Goal: Information Seeking & Learning: Learn about a topic

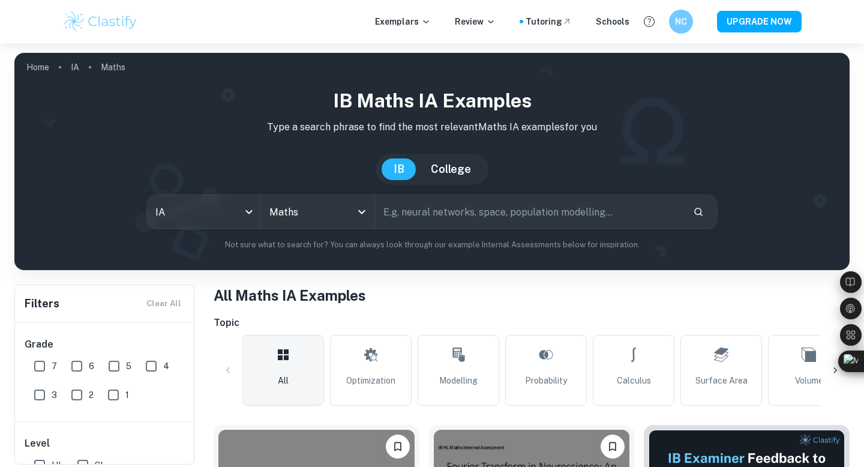
click at [838, 27] on div "Exemplars Review Tutoring Schools [GEOGRAPHIC_DATA] UPGRADE NOW" at bounding box center [432, 21] width 864 height 43
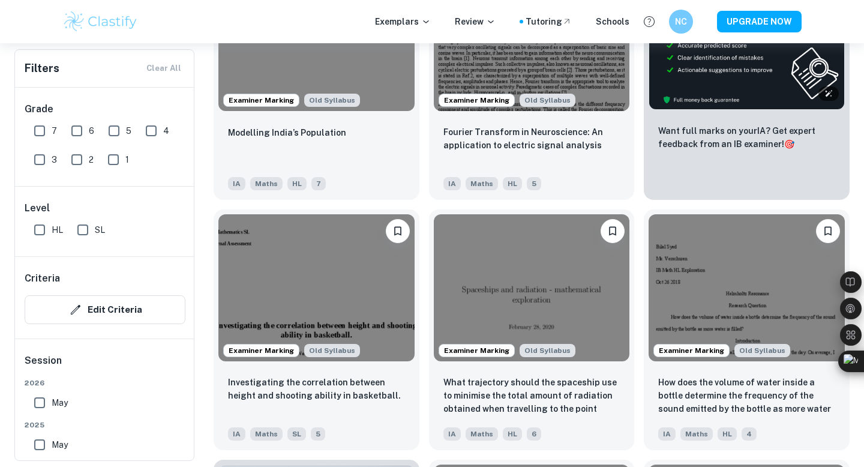
scroll to position [474, 0]
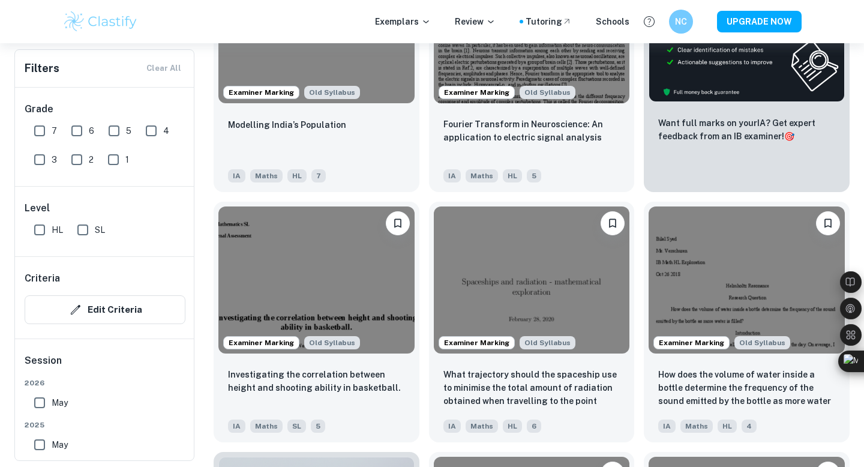
click at [640, 194] on div "Examiner Marking Old Syllabus How does the volume of water inside a bottle dete…" at bounding box center [741, 317] width 215 height 250
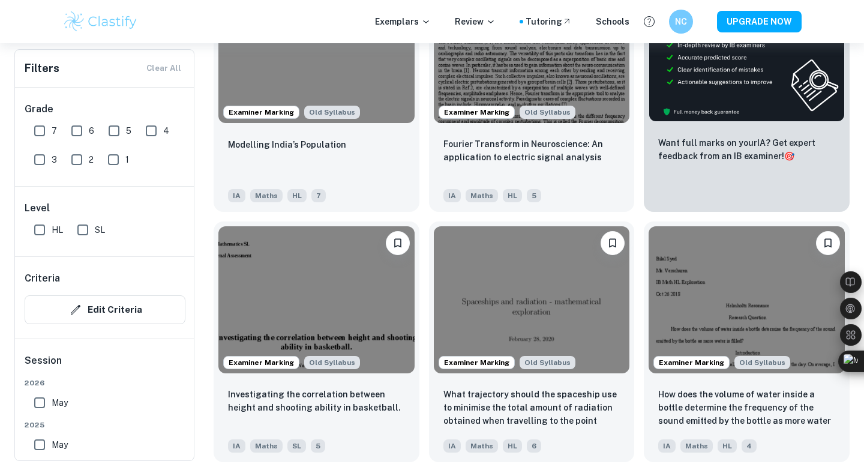
scroll to position [456, 0]
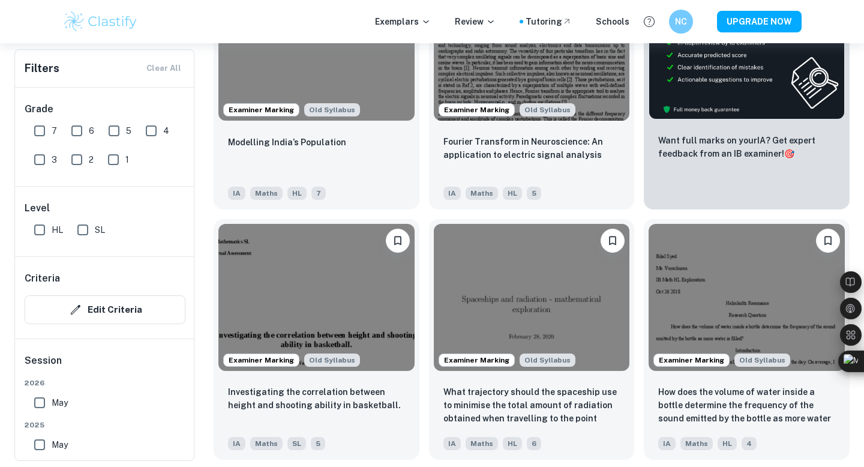
click at [429, 215] on div "Examiner Marking Old Syllabus What trajectory should the spaceship use to minim…" at bounding box center [527, 334] width 215 height 250
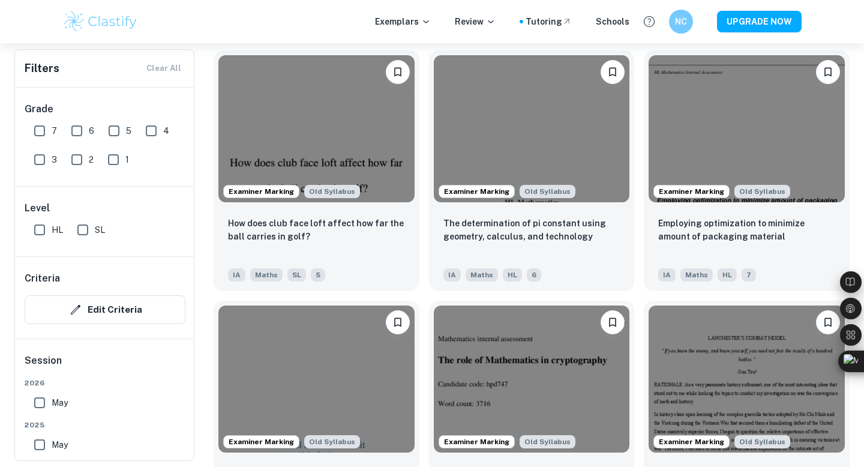
scroll to position [1130, 0]
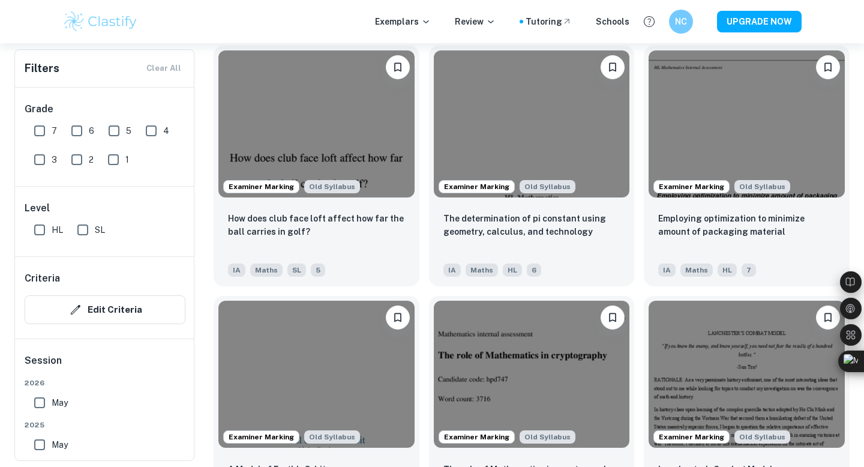
click at [641, 288] on div "Examiner Marking Old Syllabus Lanchester’s Combat Model IA Maths SL 7" at bounding box center [741, 411] width 215 height 250
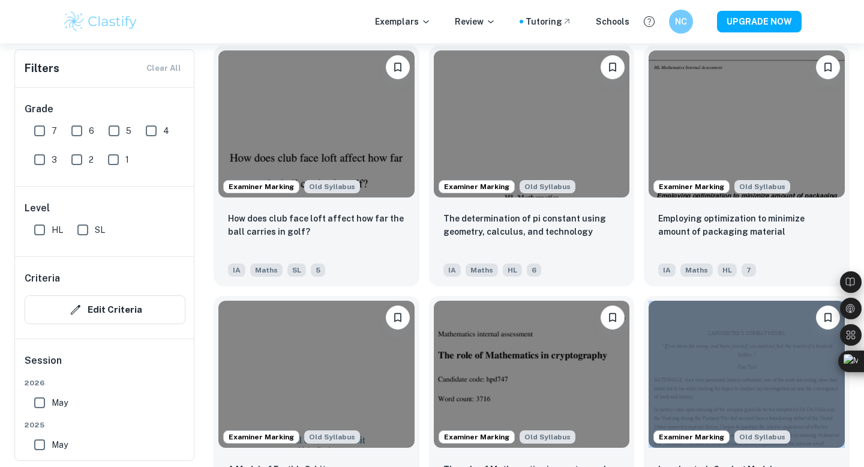
click at [641, 288] on div "Examiner Marking Old Syllabus Lanchester’s Combat Model IA Maths SL 7" at bounding box center [741, 411] width 215 height 250
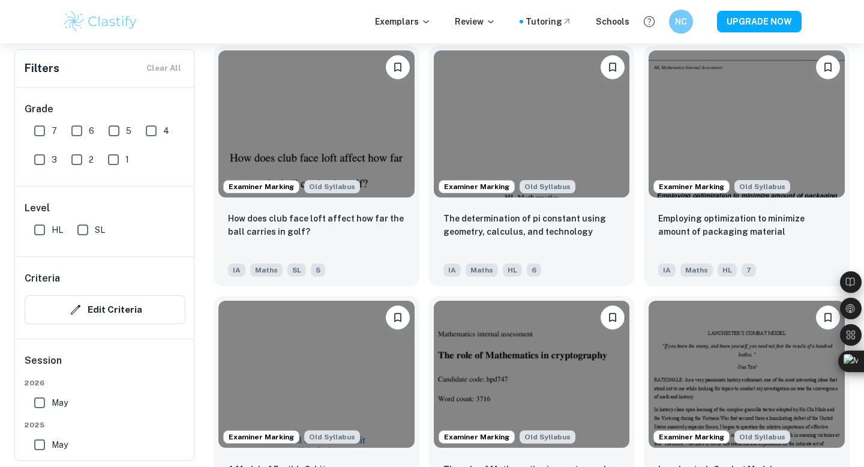
click at [641, 288] on div "Examiner Marking Old Syllabus Lanchester’s Combat Model IA Maths SL 7" at bounding box center [741, 411] width 215 height 250
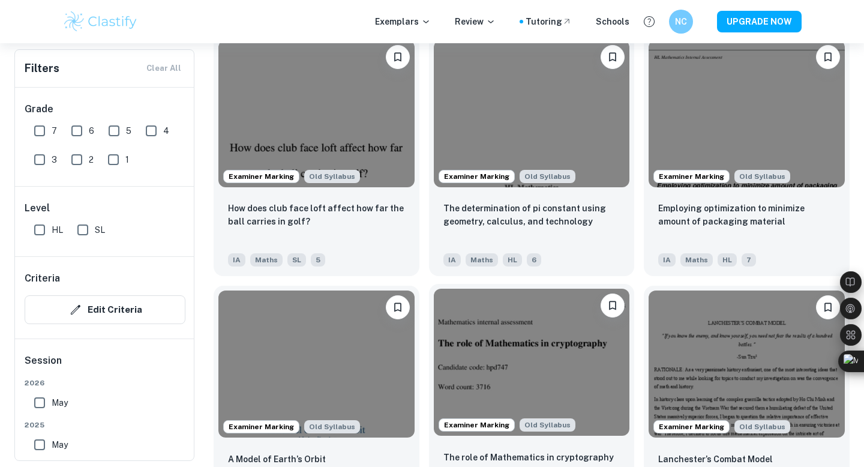
scroll to position [1142, 0]
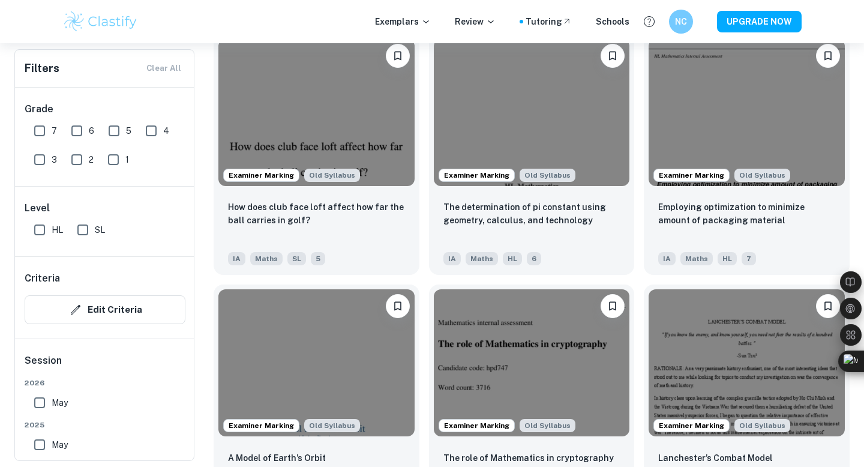
click at [425, 279] on div "Examiner Marking Old Syllabus The role of Mathematics in cryptography IA Maths …" at bounding box center [527, 400] width 215 height 250
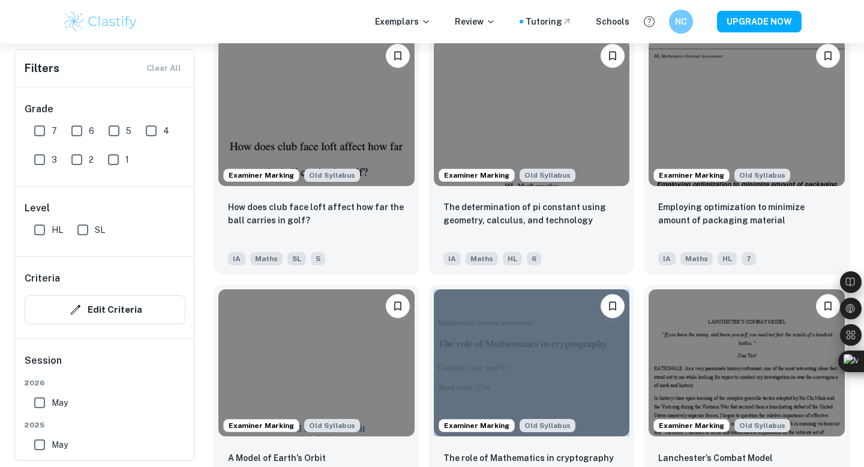
click at [425, 279] on div "Examiner Marking Old Syllabus The role of Mathematics in cryptography IA Maths …" at bounding box center [527, 400] width 215 height 250
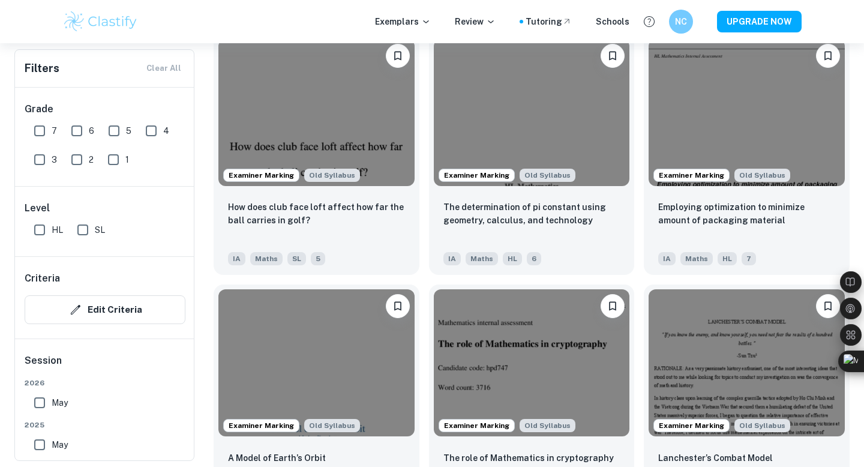
click at [425, 278] on div "Examiner Marking Old Syllabus The role of Mathematics in cryptography IA Maths …" at bounding box center [527, 400] width 215 height 250
click at [639, 277] on div "Examiner Marking Old Syllabus Lanchester’s Combat Model IA Maths SL 7" at bounding box center [741, 400] width 215 height 250
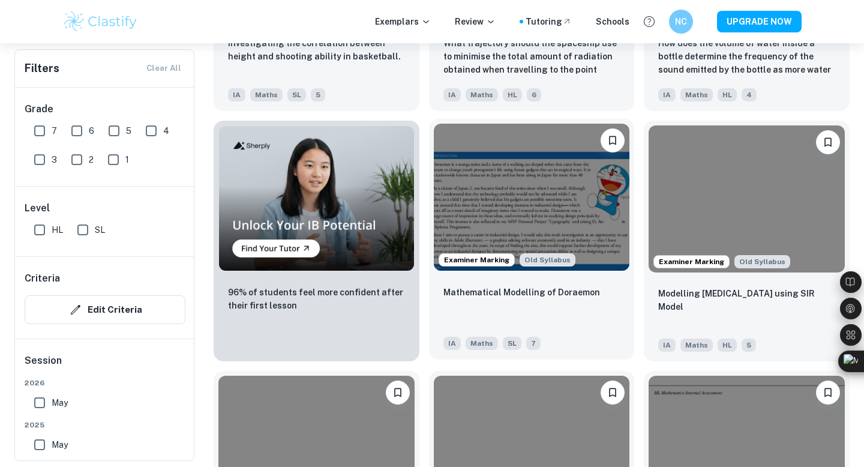
scroll to position [809, 0]
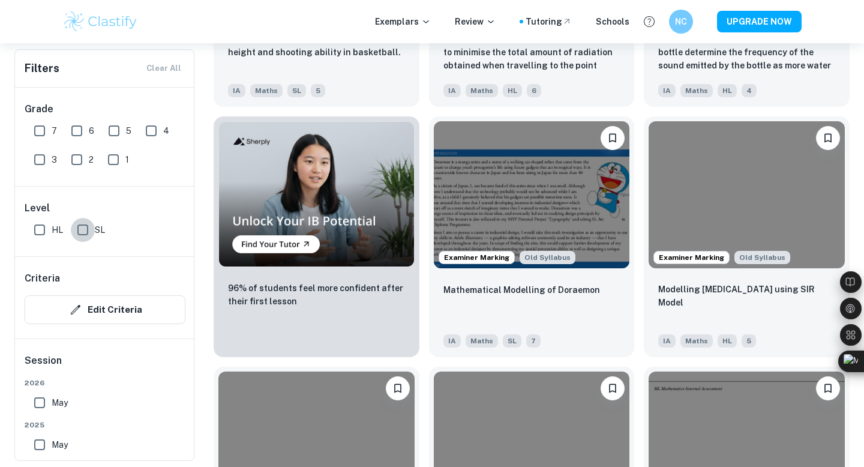
click at [89, 230] on input "SL" at bounding box center [83, 230] width 24 height 24
checkbox input "true"
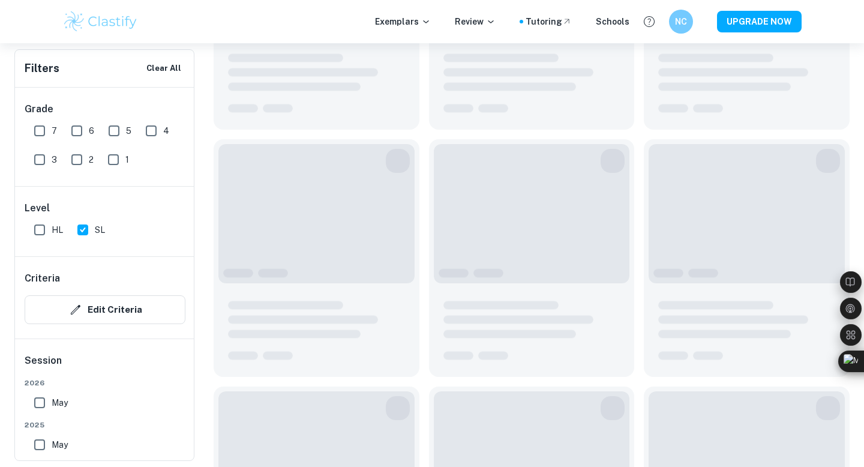
scroll to position [838, 0]
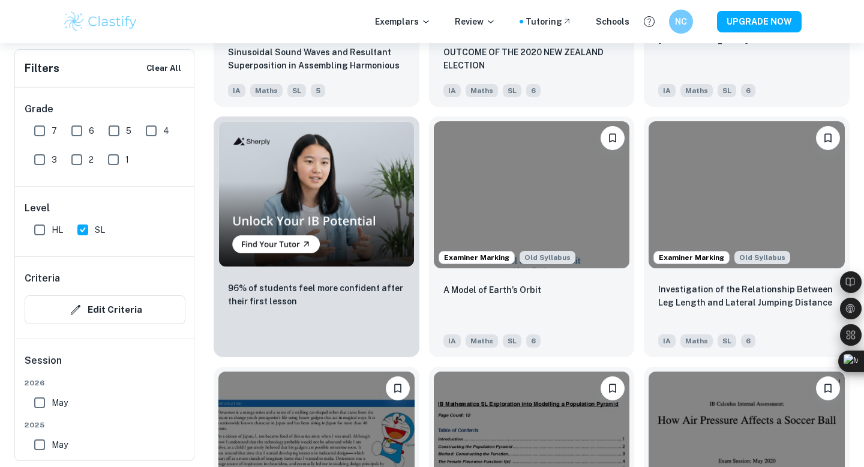
click at [35, 125] on input "7" at bounding box center [40, 131] width 24 height 24
checkbox input "true"
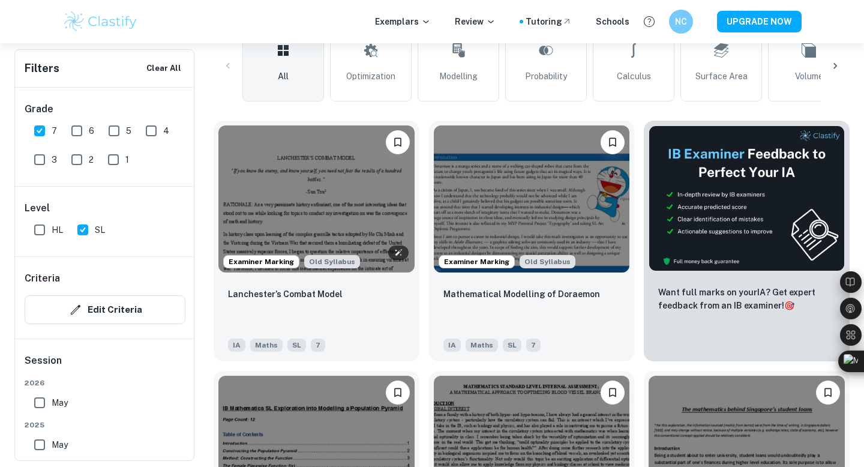
scroll to position [339, 0]
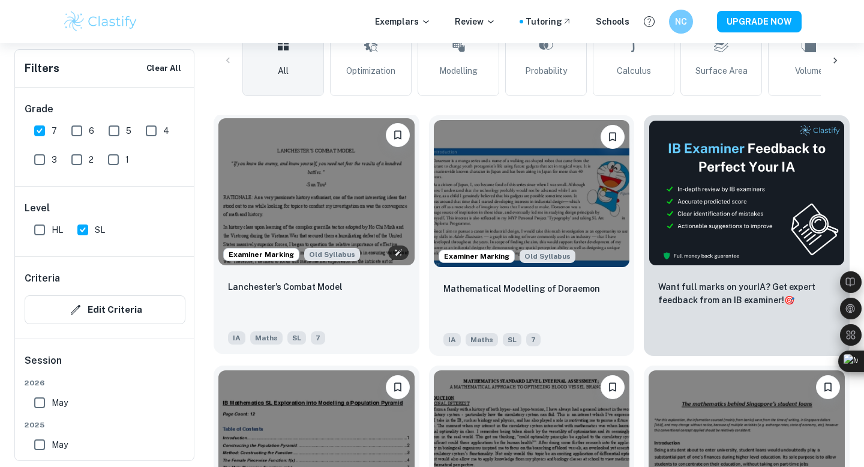
click at [372, 186] on img at bounding box center [316, 191] width 196 height 147
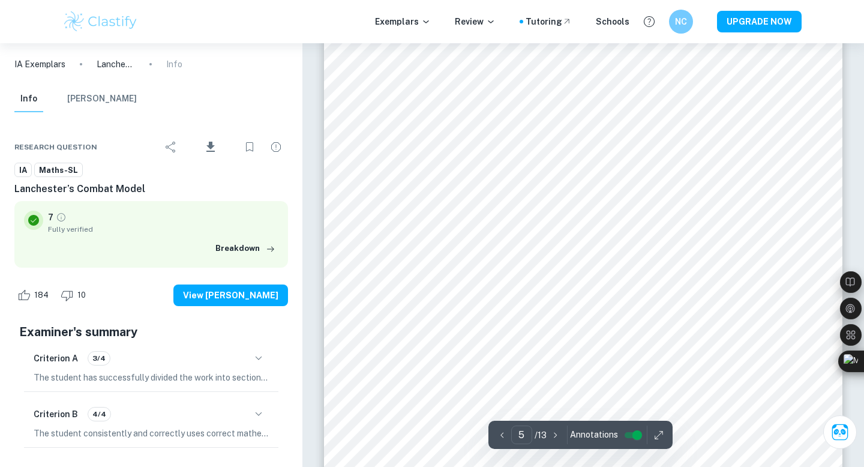
scroll to position [3328, 0]
type input "13"
